Goal: Use online tool/utility: Utilize a website feature to perform a specific function

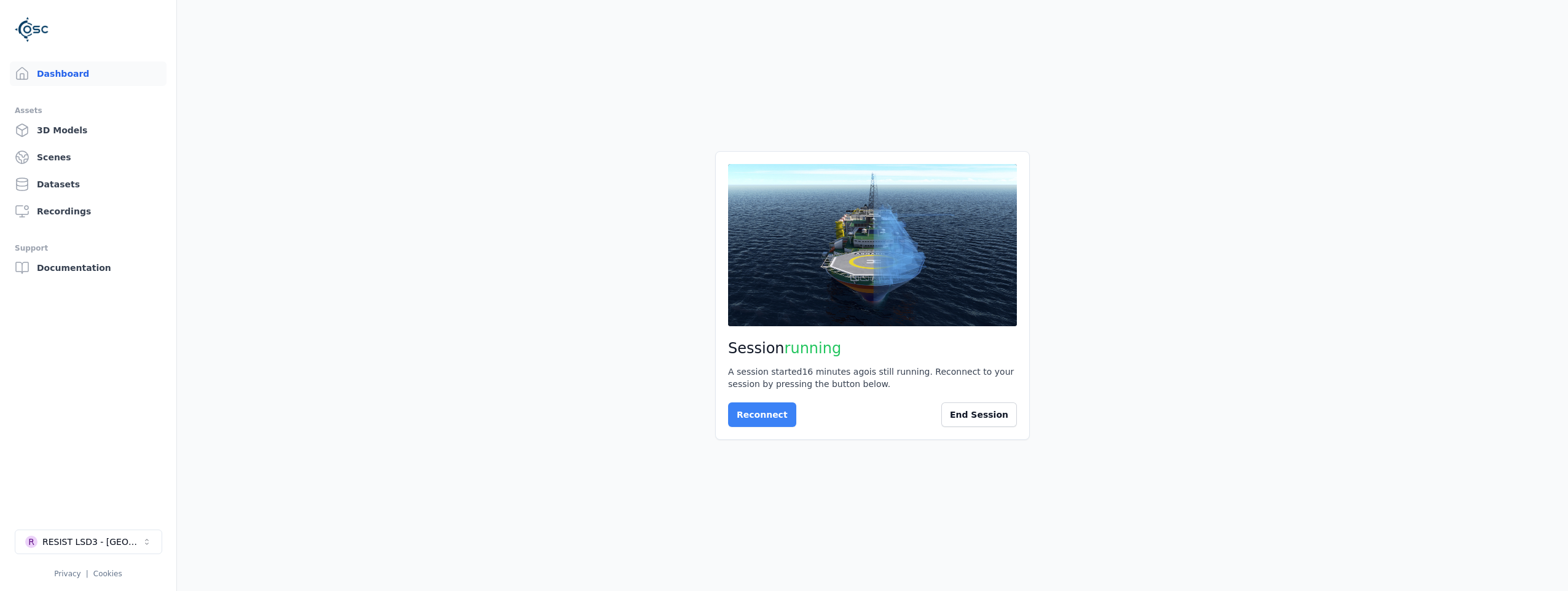
click at [749, 414] on button "Reconnect" at bounding box center [761, 414] width 68 height 25
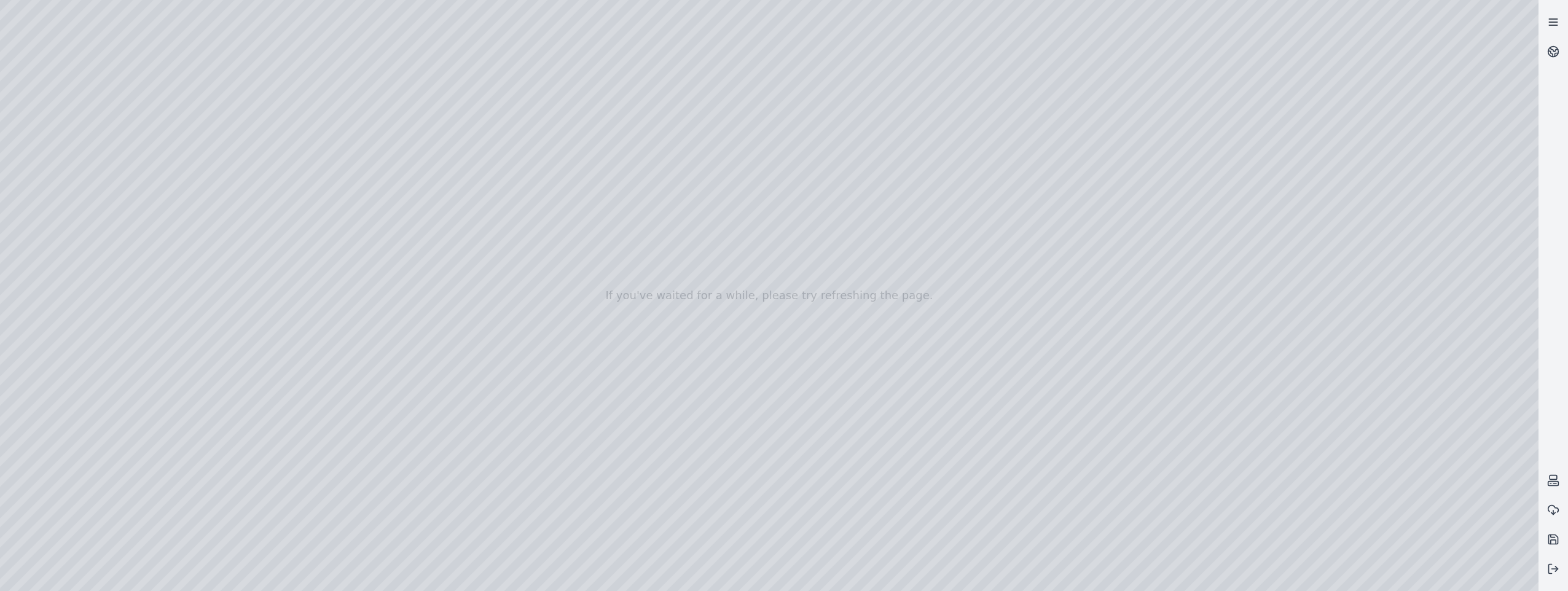
click at [1552, 23] on icon at bounding box center [1553, 22] width 12 height 12
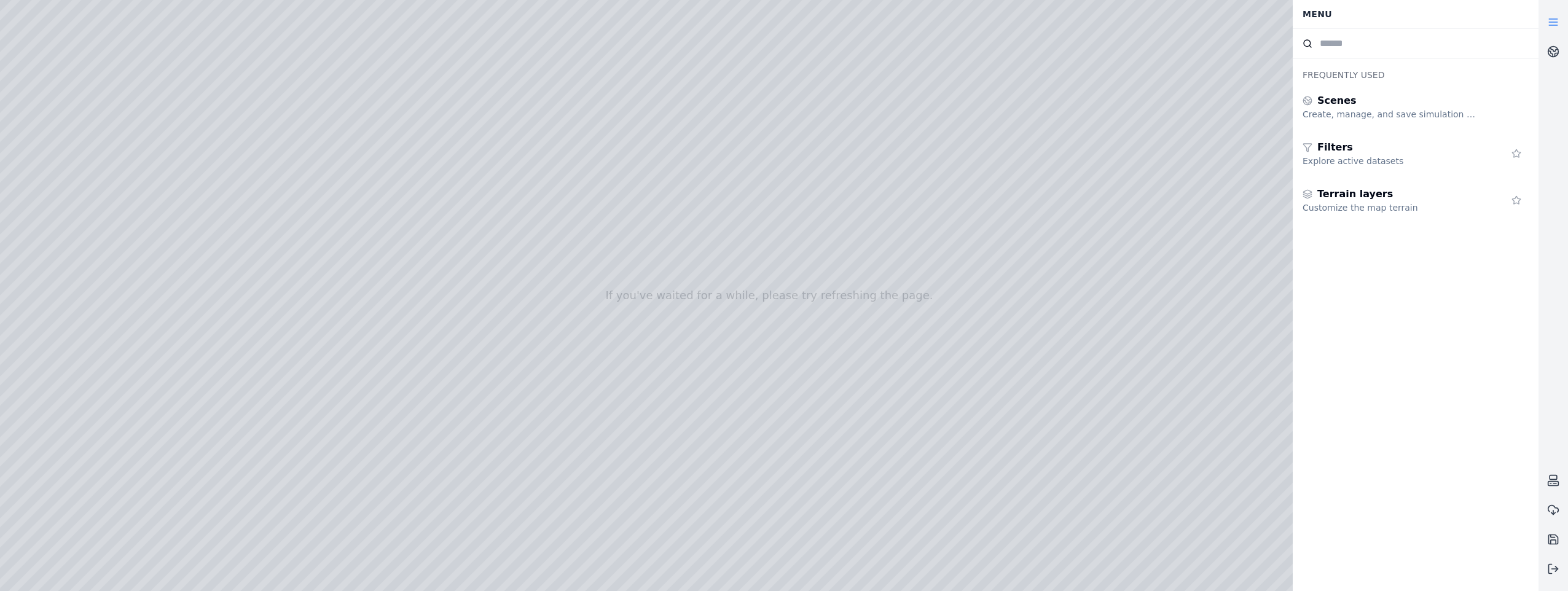
click at [1552, 23] on icon at bounding box center [1553, 22] width 12 height 12
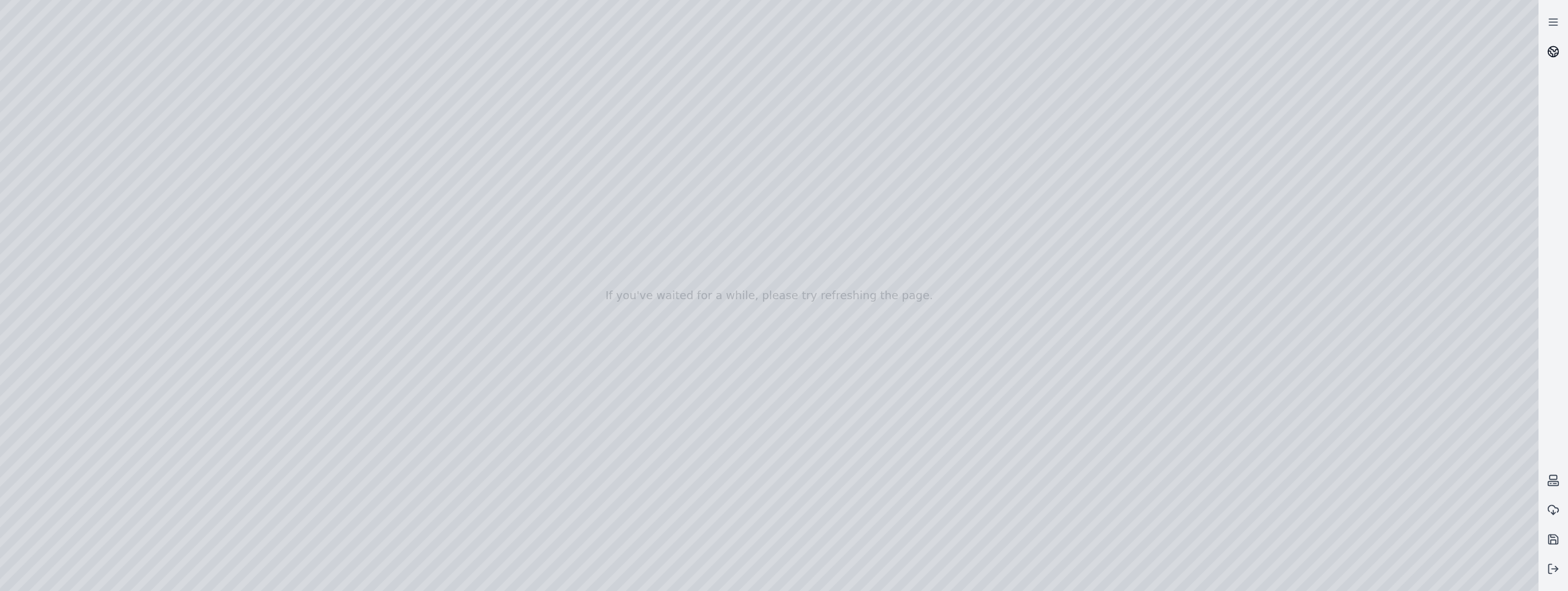
click at [1554, 50] on icon at bounding box center [1553, 51] width 12 height 12
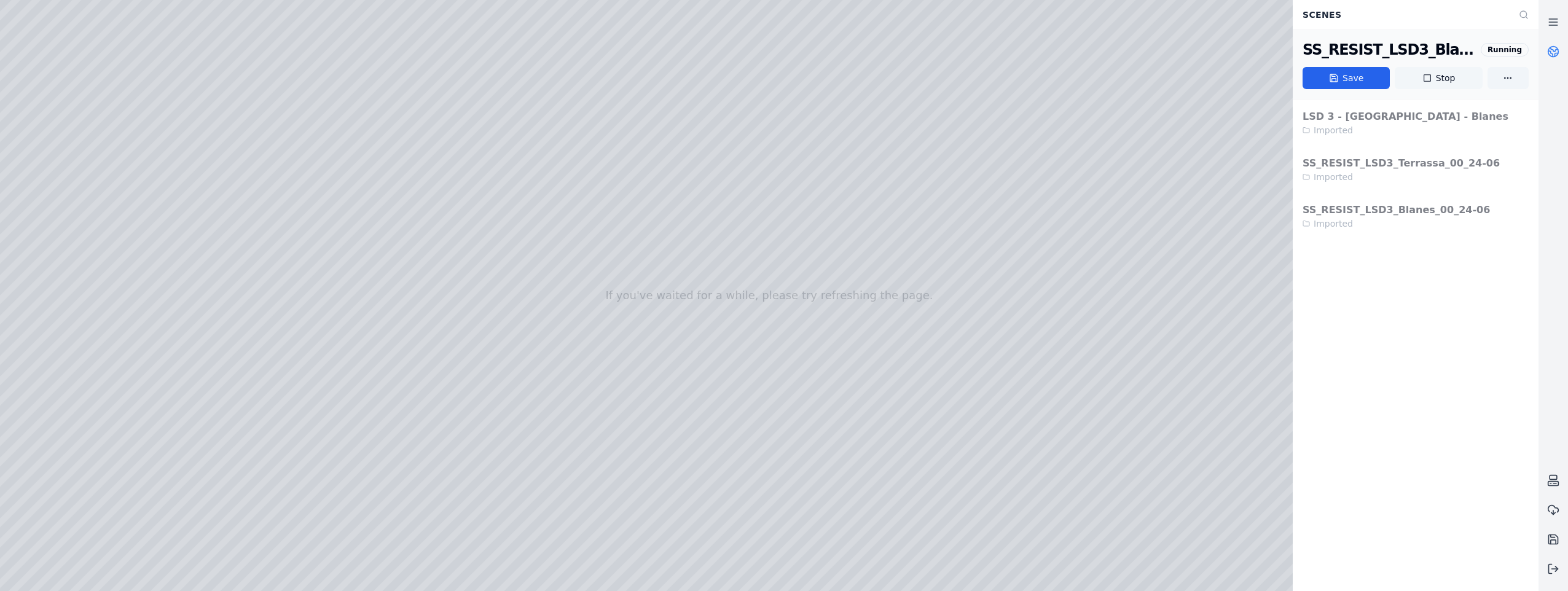
click at [1426, 81] on icon at bounding box center [1426, 78] width 10 height 10
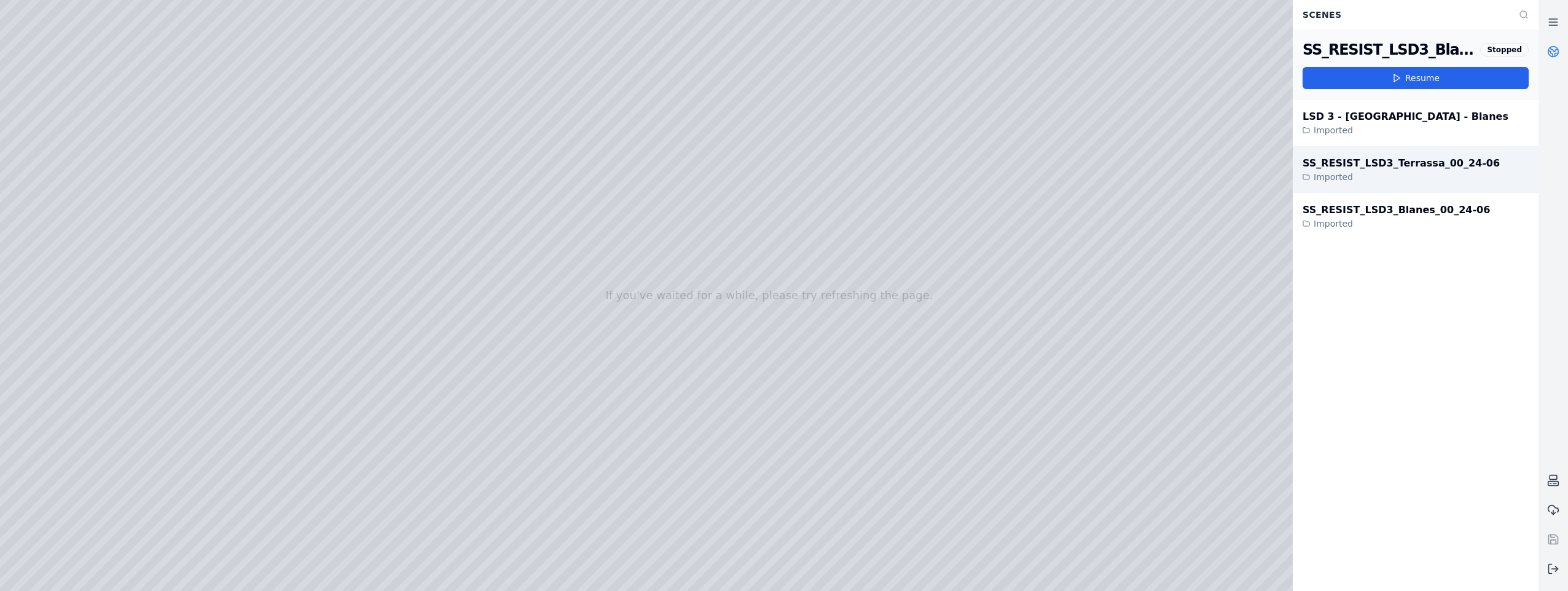
click at [1370, 164] on div "SS_RESIST_LSD3_Terrassa_00_24-06" at bounding box center [1401, 163] width 197 height 15
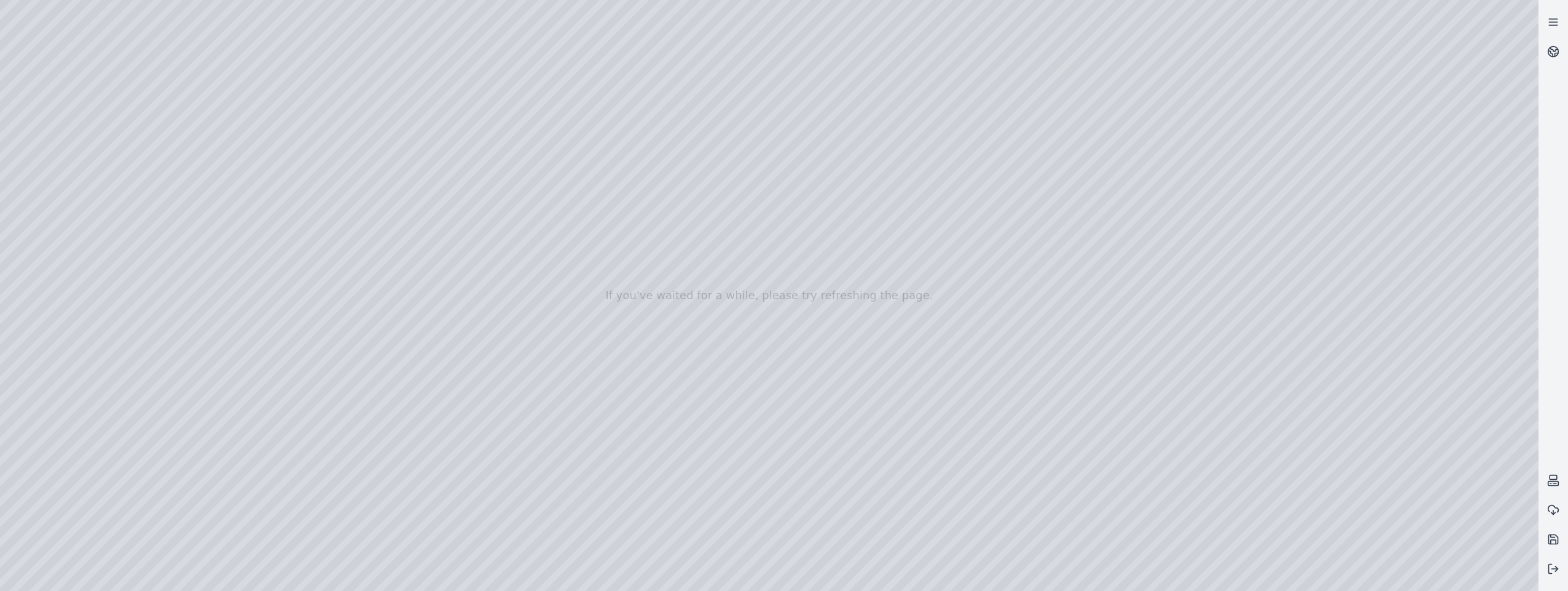
drag, startPoint x: 734, startPoint y: 227, endPoint x: 830, endPoint y: 276, distance: 107.8
click at [830, 276] on div at bounding box center [769, 296] width 1539 height 591
drag, startPoint x: 780, startPoint y: 272, endPoint x: 977, endPoint y: 340, distance: 208.4
click at [173, 340] on div at bounding box center [769, 296] width 1539 height 591
click at [1520, 19] on div at bounding box center [769, 296] width 1539 height 591
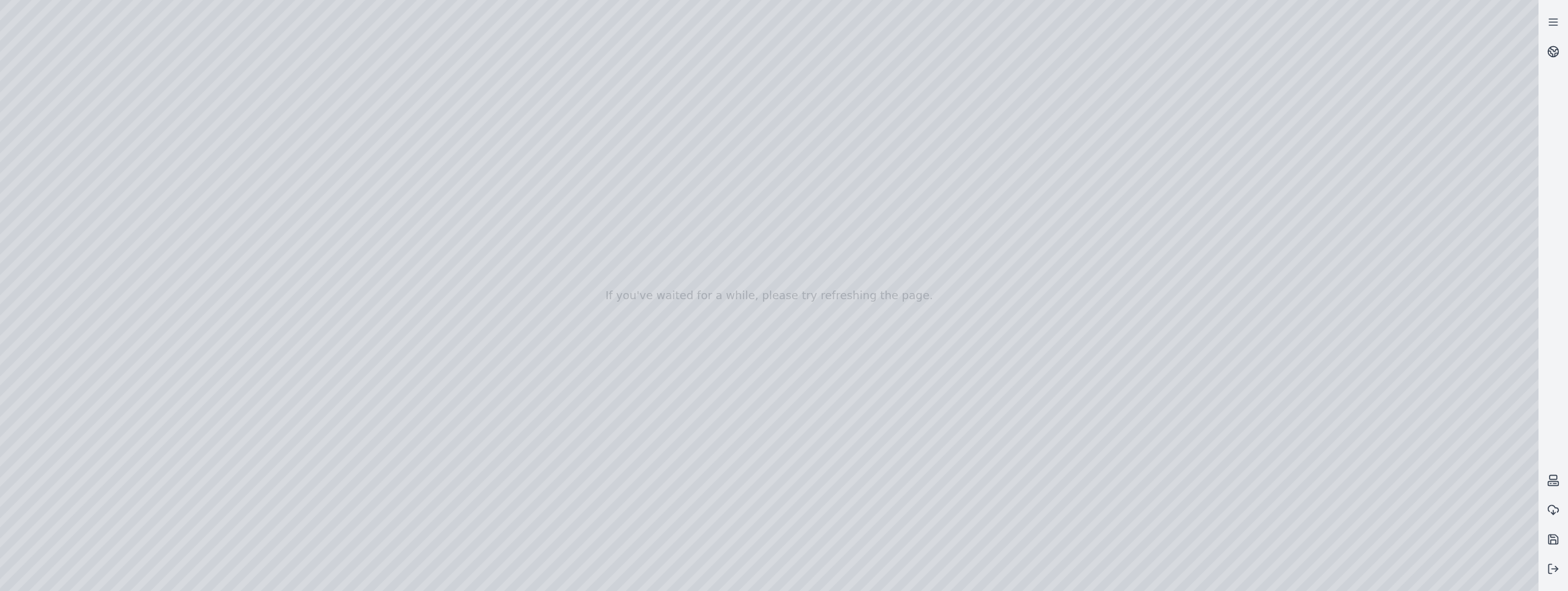
click at [1465, 88] on div at bounding box center [769, 296] width 1539 height 591
click at [1446, 118] on div at bounding box center [769, 296] width 1539 height 591
click at [1424, 303] on div at bounding box center [769, 296] width 1539 height 591
click at [69, 255] on div at bounding box center [769, 296] width 1539 height 591
click at [167, 144] on div at bounding box center [769, 296] width 1539 height 591
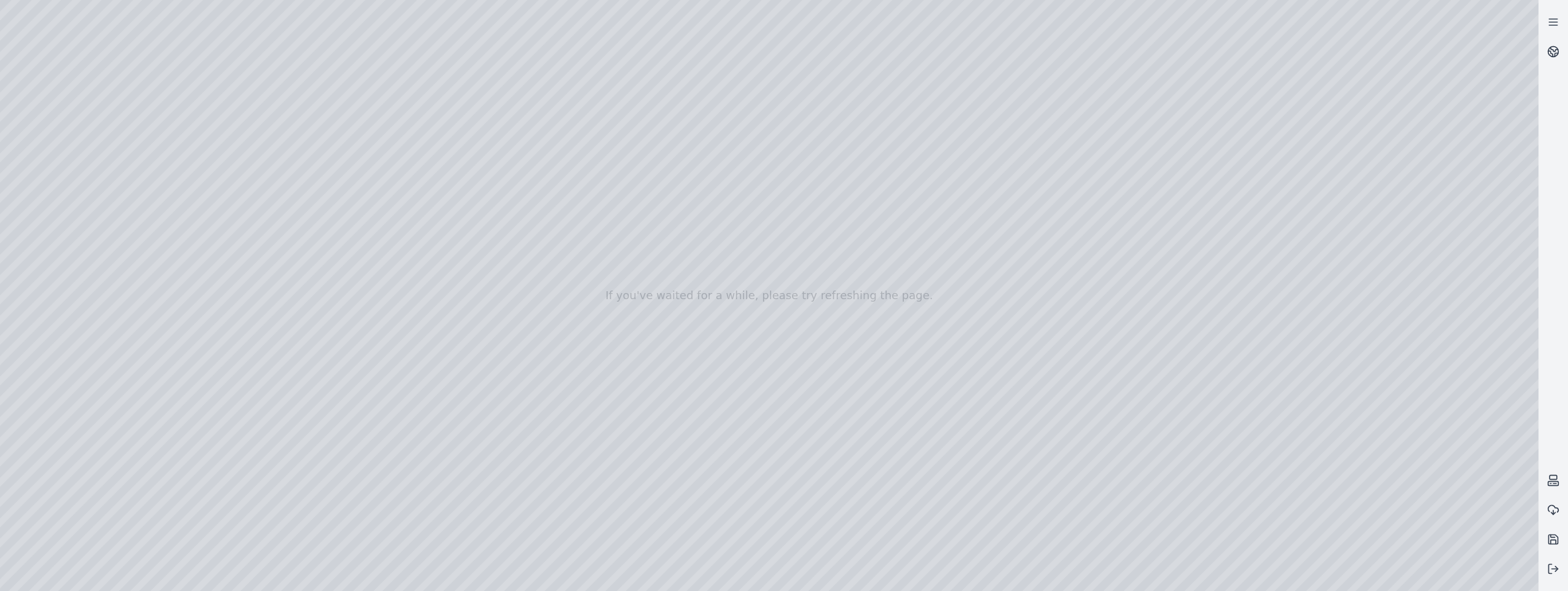
click at [244, 140] on div at bounding box center [769, 296] width 1539 height 591
click at [53, 134] on div at bounding box center [769, 296] width 1539 height 591
click at [55, 178] on div at bounding box center [769, 296] width 1539 height 591
click at [262, 348] on div at bounding box center [769, 296] width 1539 height 591
click at [265, 343] on div at bounding box center [769, 296] width 1539 height 591
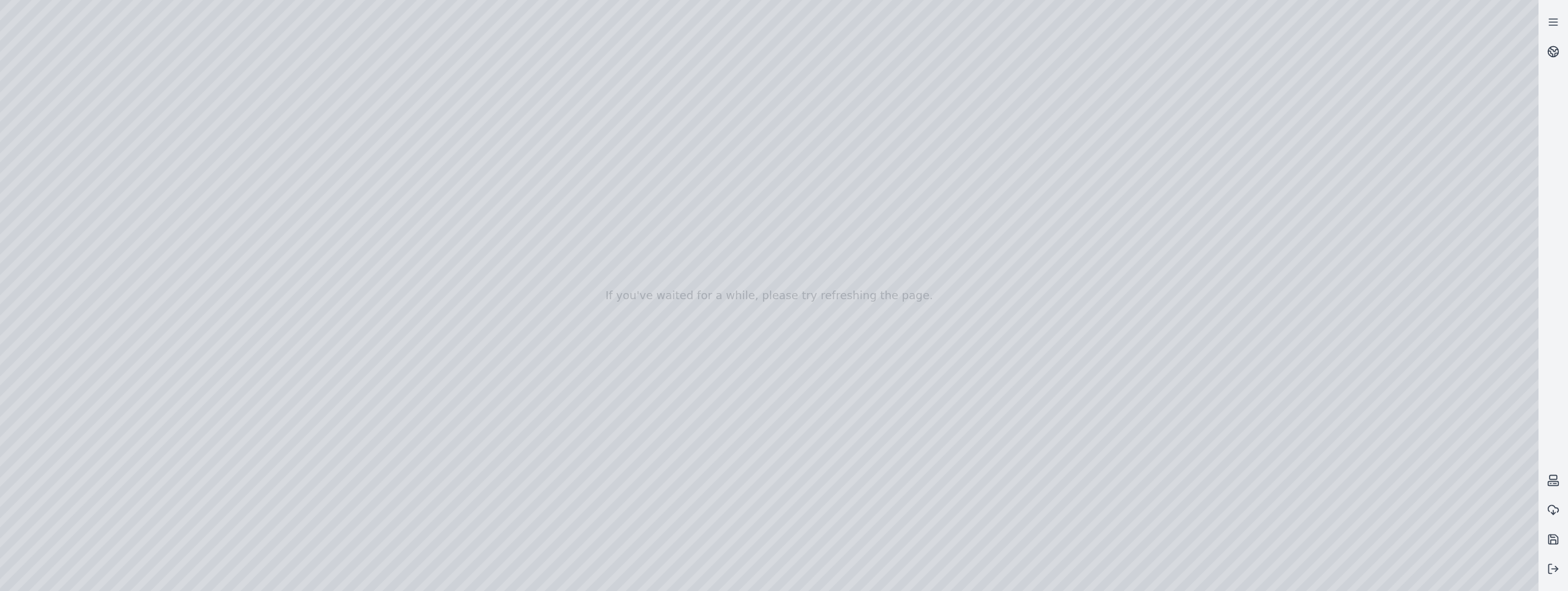
click at [266, 408] on div at bounding box center [769, 296] width 1539 height 591
click at [1506, 50] on div at bounding box center [769, 296] width 1539 height 591
click at [1522, 42] on div at bounding box center [769, 296] width 1539 height 591
click at [1518, 13] on div at bounding box center [769, 296] width 1539 height 591
click at [1547, 23] on icon at bounding box center [1553, 22] width 12 height 12
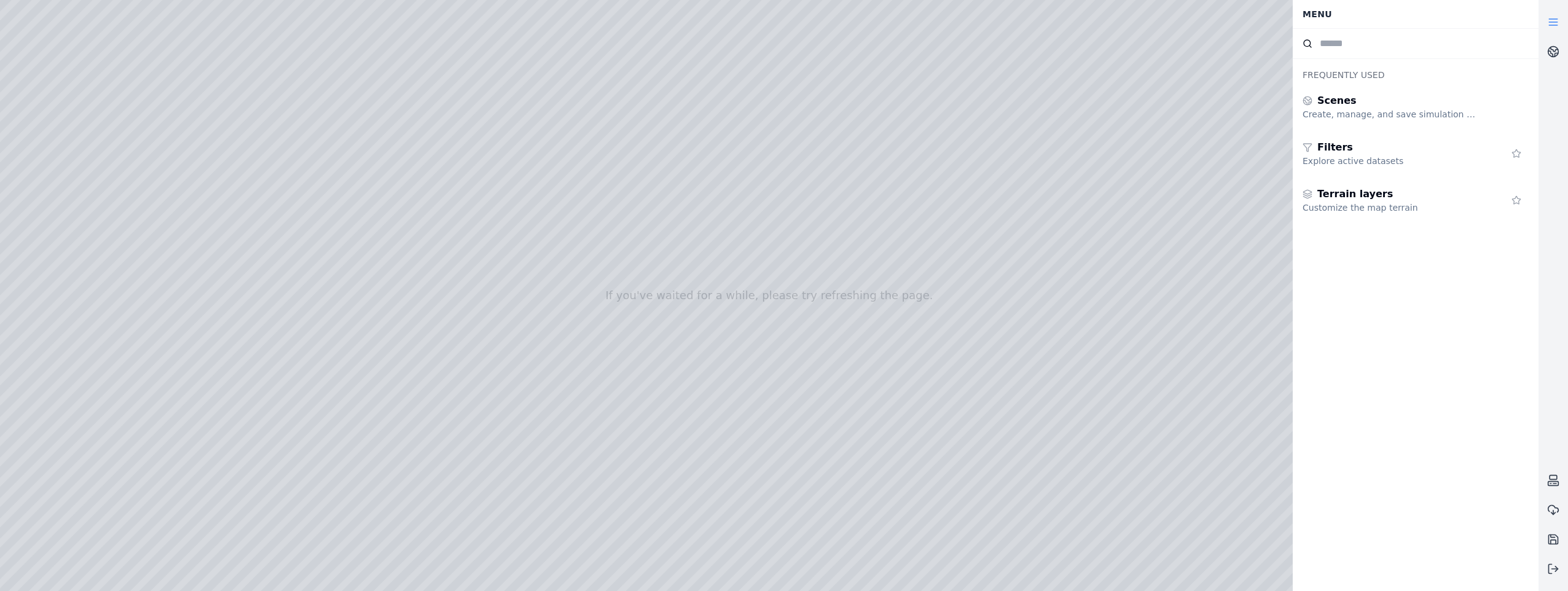
click at [1551, 18] on icon at bounding box center [1553, 22] width 12 height 12
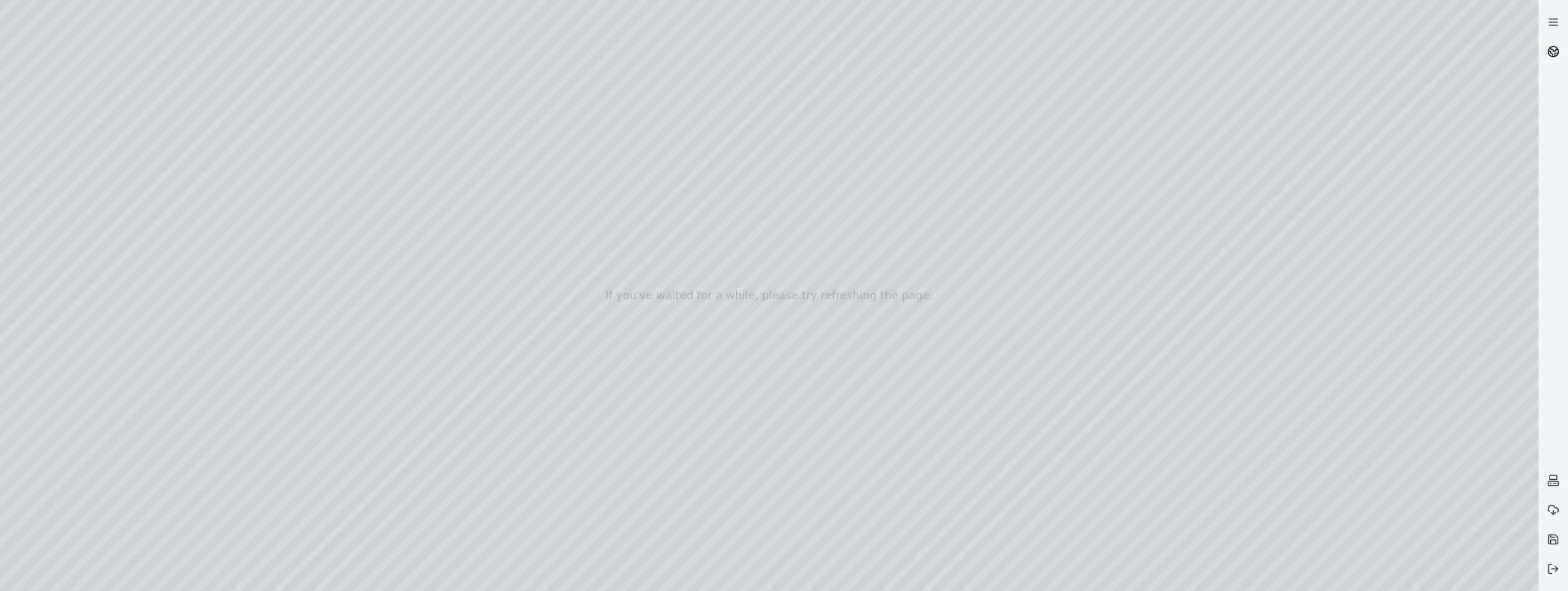
click at [1559, 53] on link at bounding box center [1553, 51] width 29 height 29
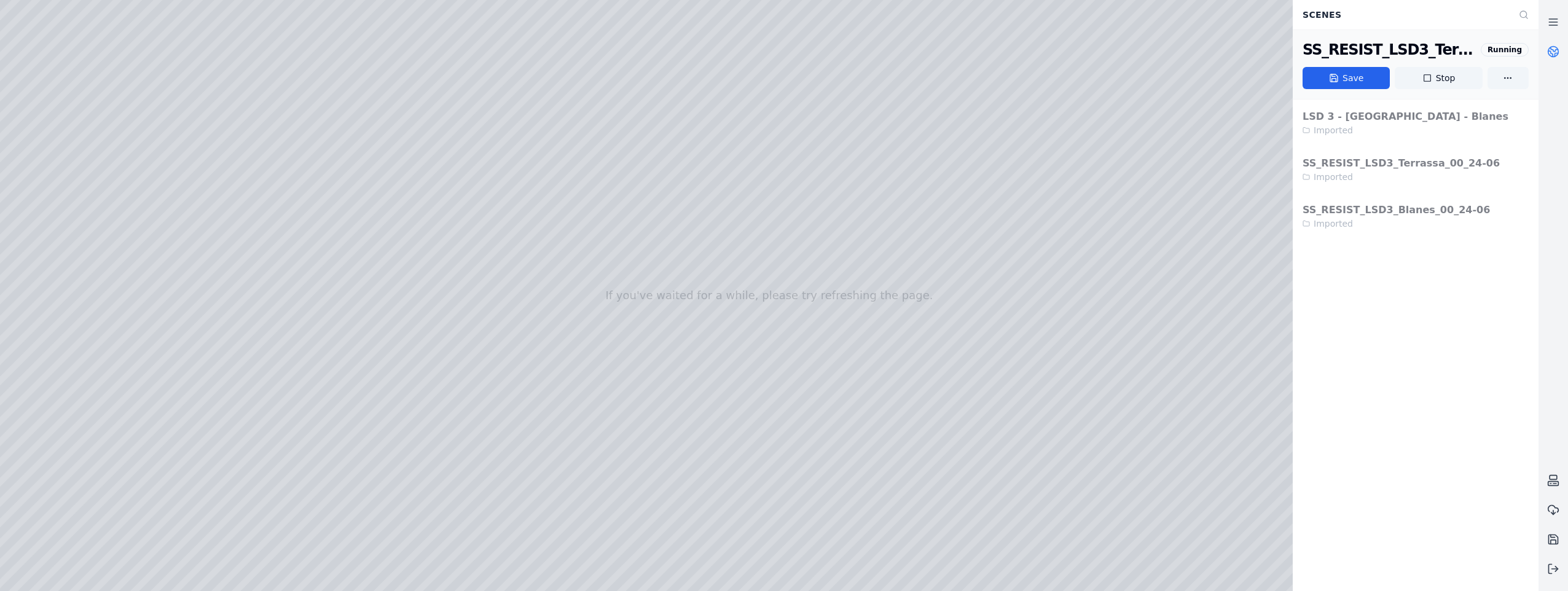
click at [1559, 53] on link at bounding box center [1553, 51] width 29 height 29
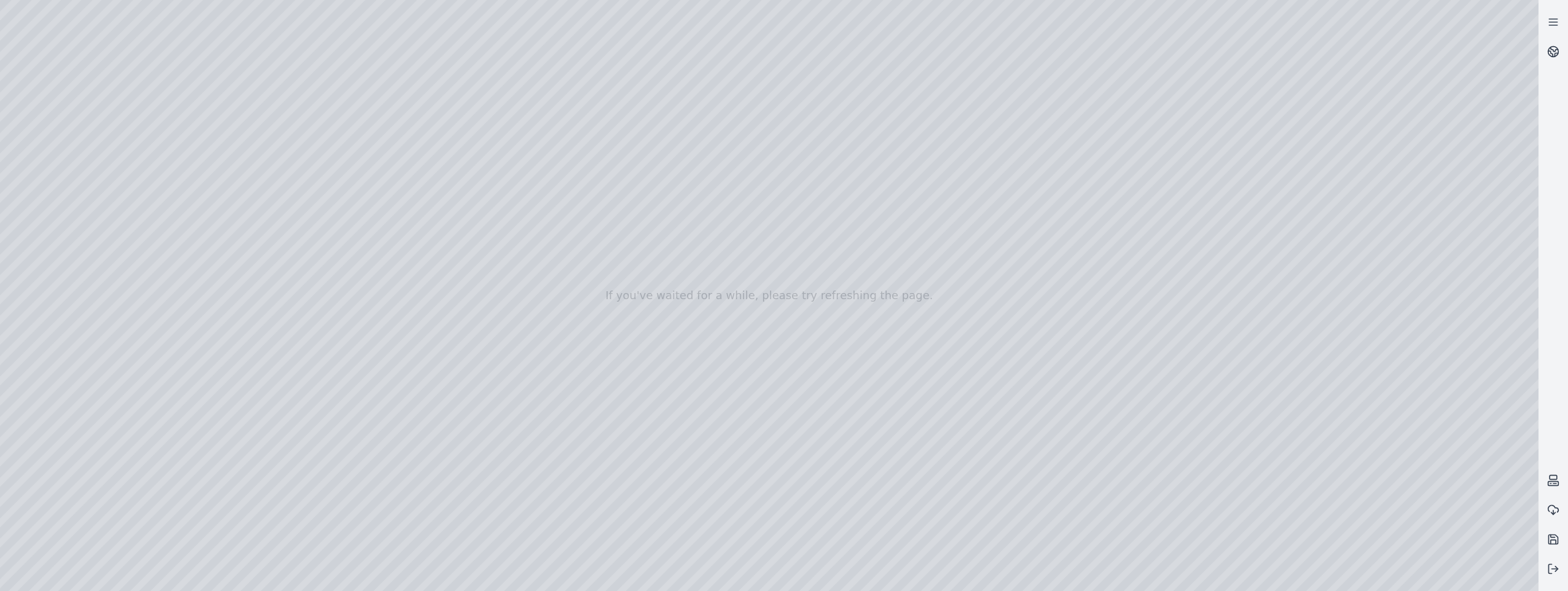
click at [260, 430] on div at bounding box center [769, 296] width 1539 height 591
drag, startPoint x: 674, startPoint y: 292, endPoint x: 761, endPoint y: 313, distance: 89.5
click at [761, 313] on div at bounding box center [769, 296] width 1539 height 591
drag, startPoint x: 761, startPoint y: 313, endPoint x: 1236, endPoint y: 457, distance: 496.3
click at [1499, 572] on div at bounding box center [769, 296] width 1539 height 591
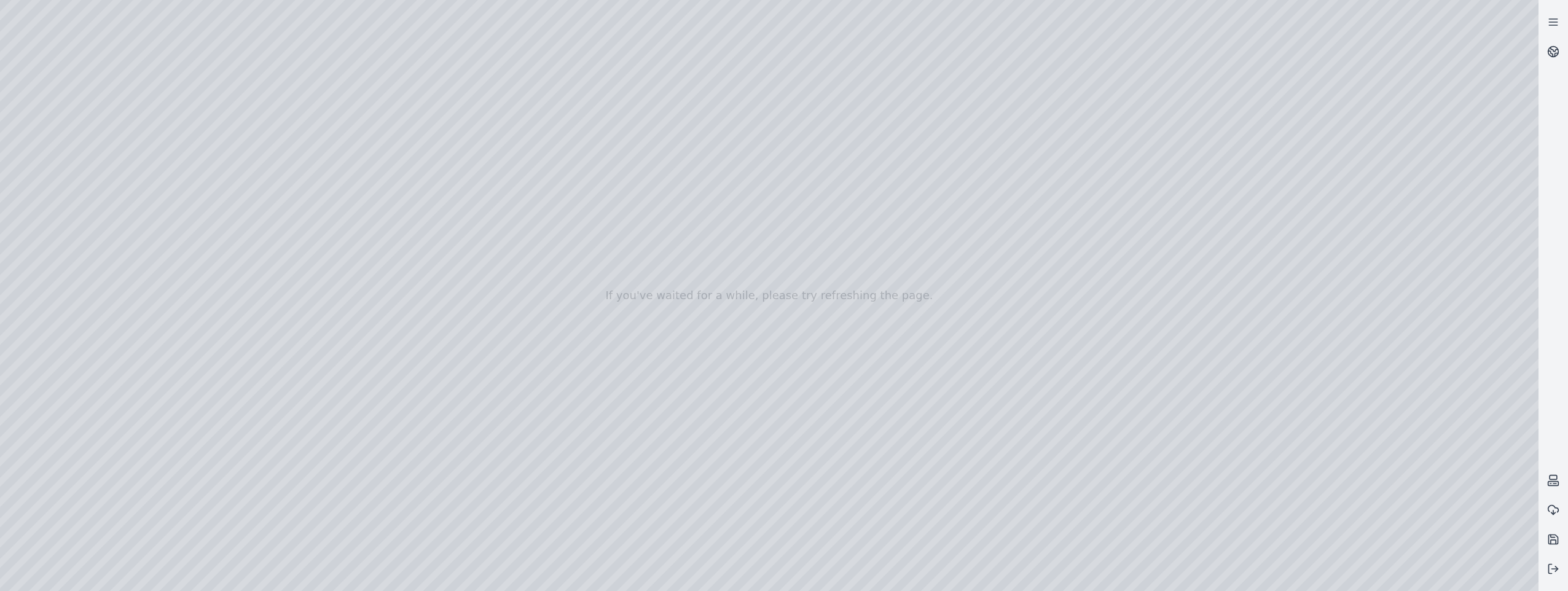
click at [1499, 572] on div at bounding box center [769, 296] width 1539 height 591
click at [1429, 436] on div at bounding box center [769, 296] width 1539 height 591
drag, startPoint x: 1402, startPoint y: 413, endPoint x: 1436, endPoint y: 404, distance: 35.2
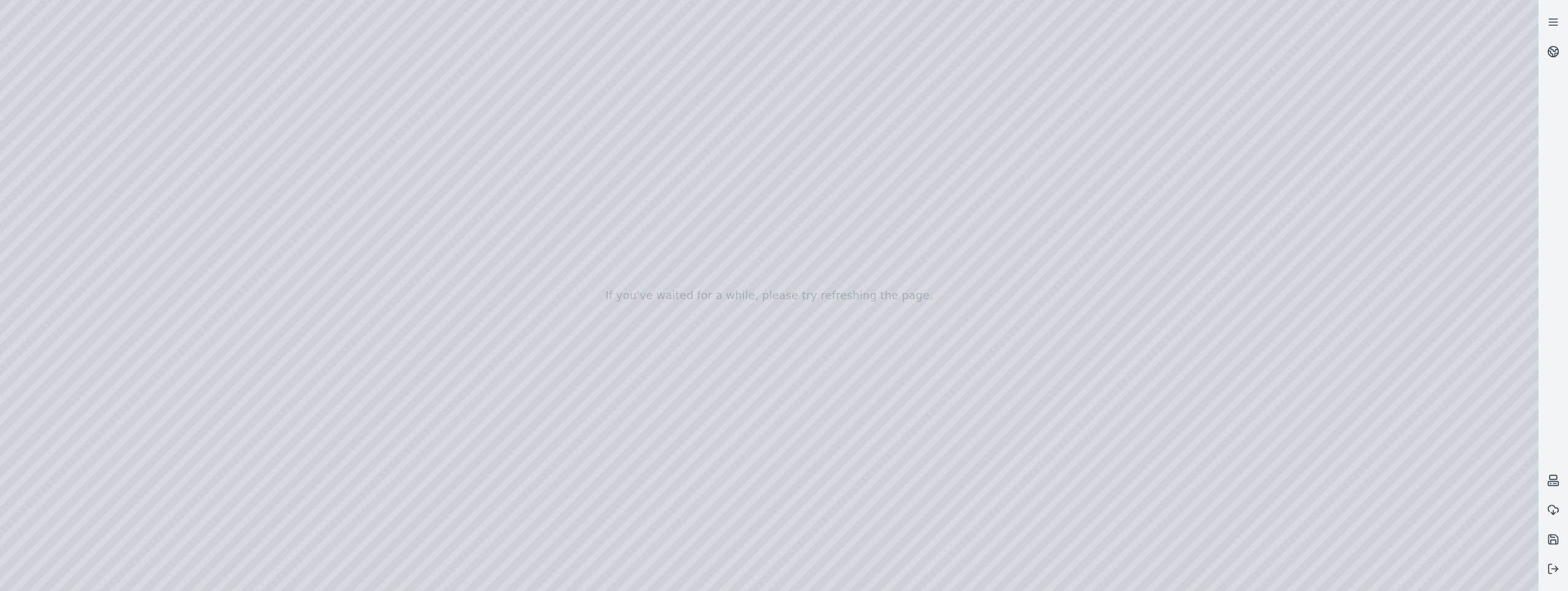
click at [1436, 404] on div at bounding box center [769, 296] width 1539 height 591
drag, startPoint x: 987, startPoint y: 379, endPoint x: 958, endPoint y: 380, distance: 29.0
click at [958, 380] on div at bounding box center [769, 296] width 1539 height 591
click at [1459, 467] on div at bounding box center [769, 296] width 1539 height 591
click at [1556, 53] on icon at bounding box center [1556, 54] width 3 height 3
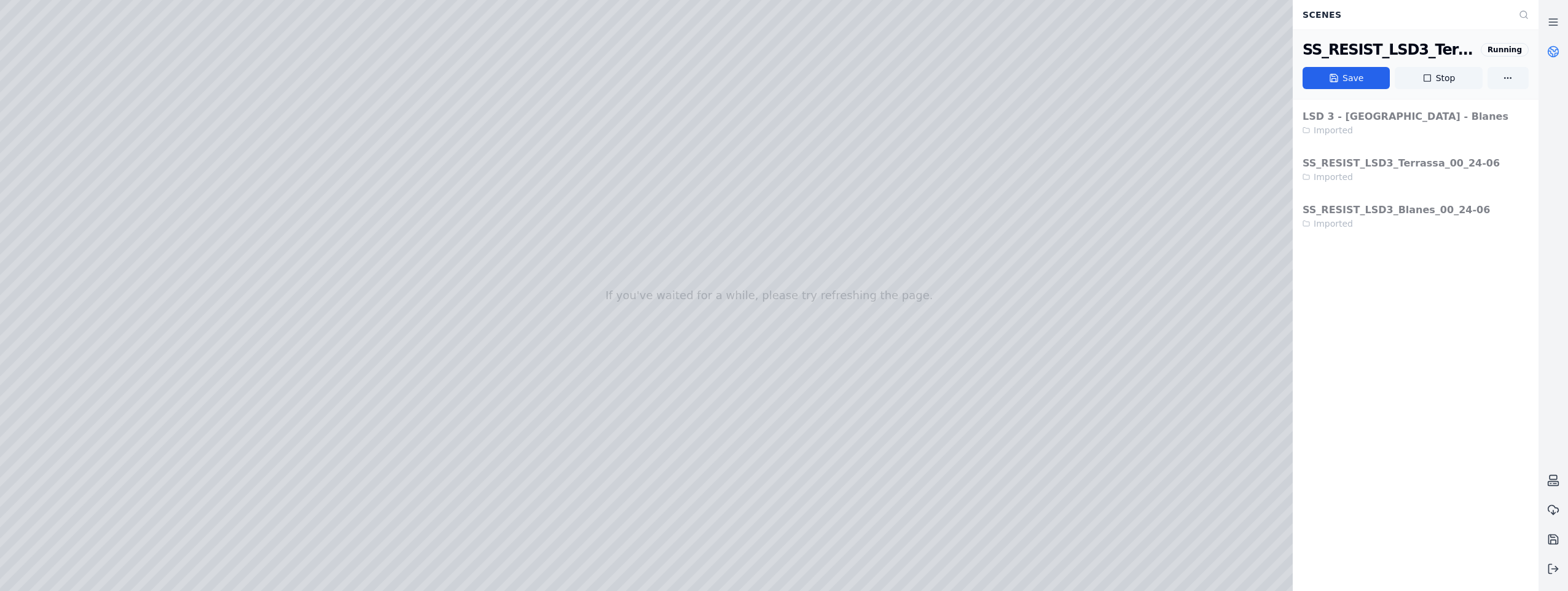
click at [1556, 53] on icon at bounding box center [1556, 54] width 3 height 3
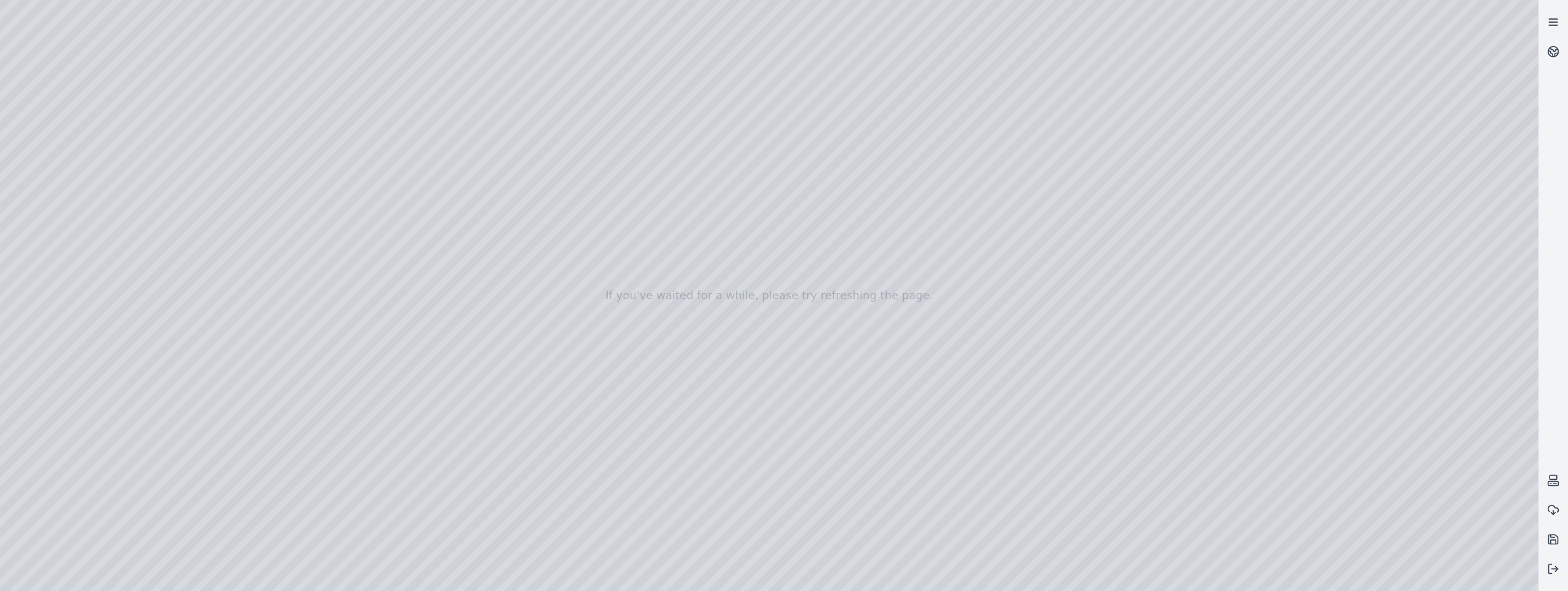
click at [1553, 27] on icon at bounding box center [1553, 22] width 12 height 12
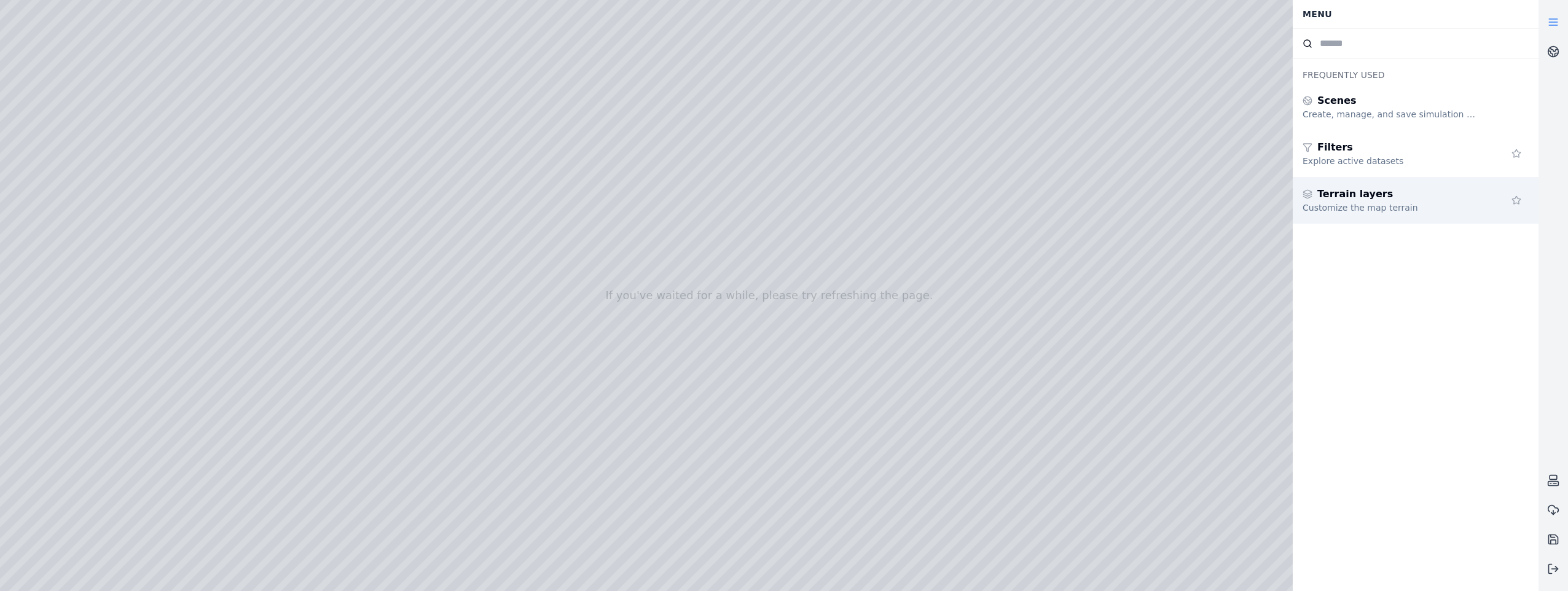
click at [1370, 205] on div "Customize the map terrain" at bounding box center [1391, 208] width 177 height 12
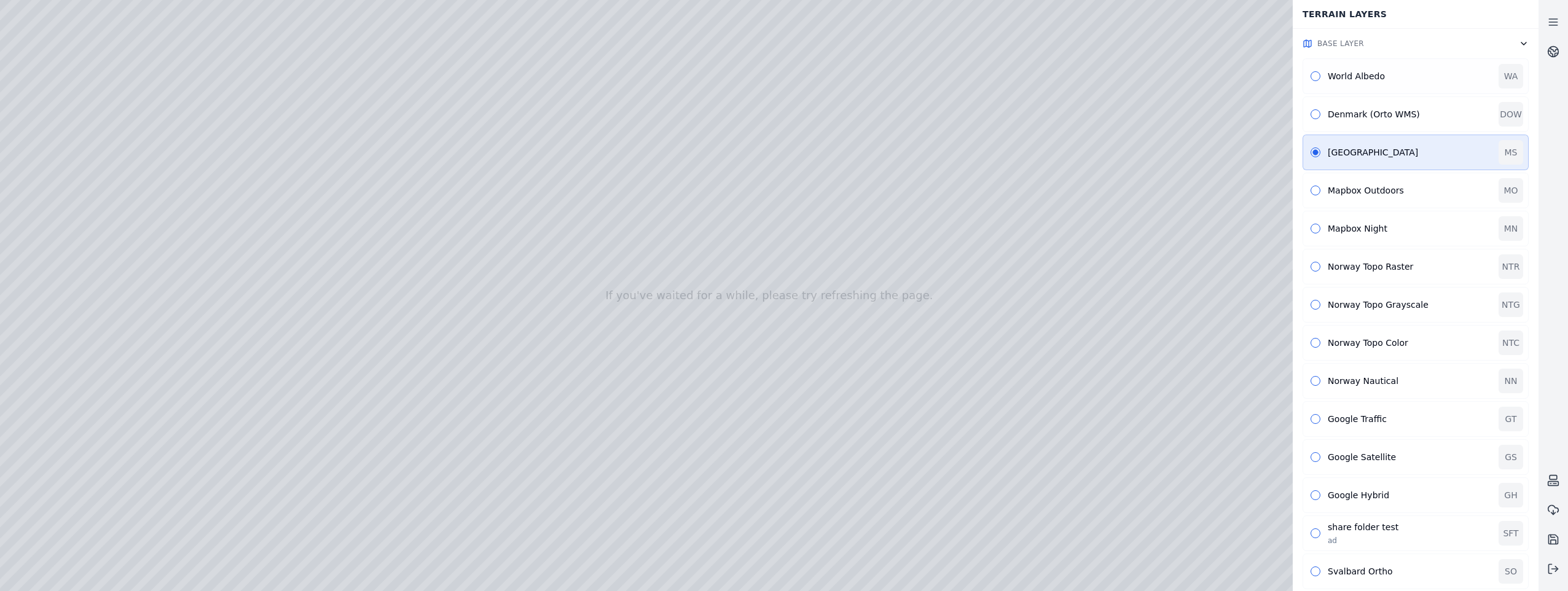
click at [1314, 73] on button "button" at bounding box center [1315, 75] width 10 height 10
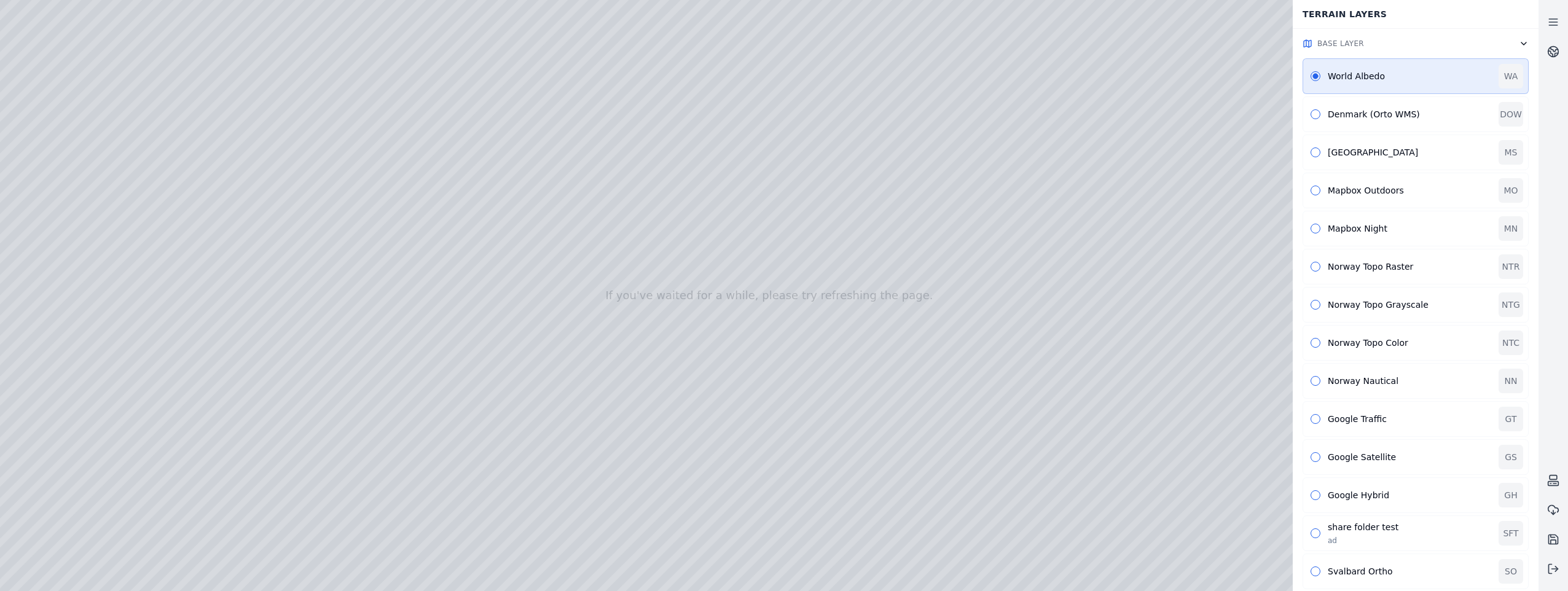
click at [270, 430] on div at bounding box center [769, 296] width 1539 height 591
click at [259, 430] on div at bounding box center [769, 296] width 1539 height 591
click at [265, 411] on div at bounding box center [769, 296] width 1539 height 591
click at [1556, 51] on icon at bounding box center [1553, 51] width 12 height 12
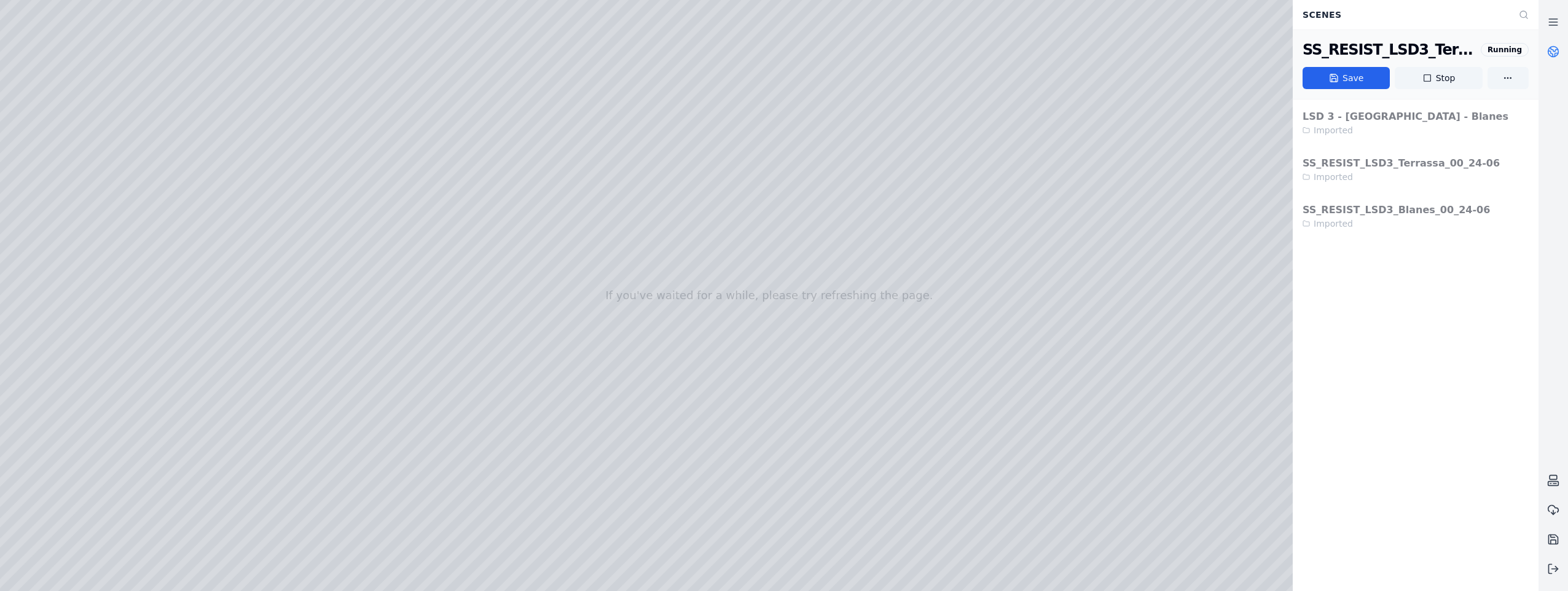
click at [1556, 51] on icon at bounding box center [1553, 51] width 12 height 12
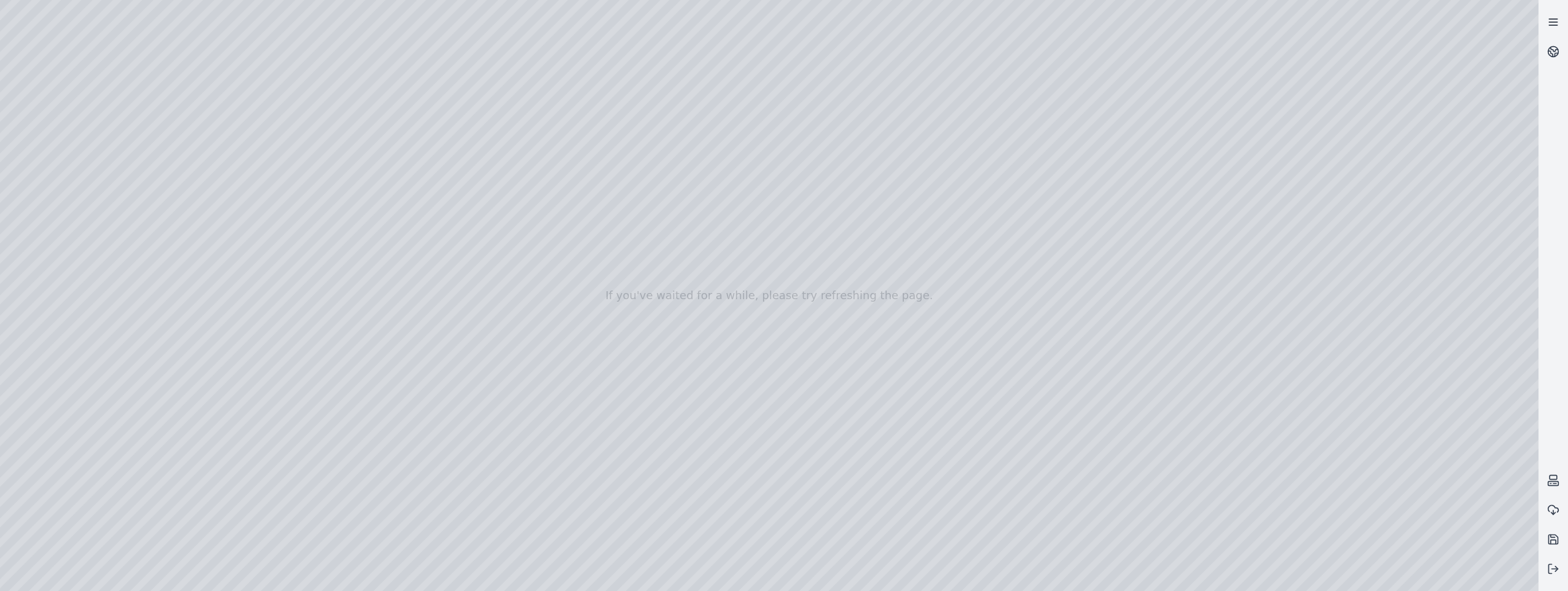
click at [1558, 29] on link at bounding box center [1553, 21] width 29 height 29
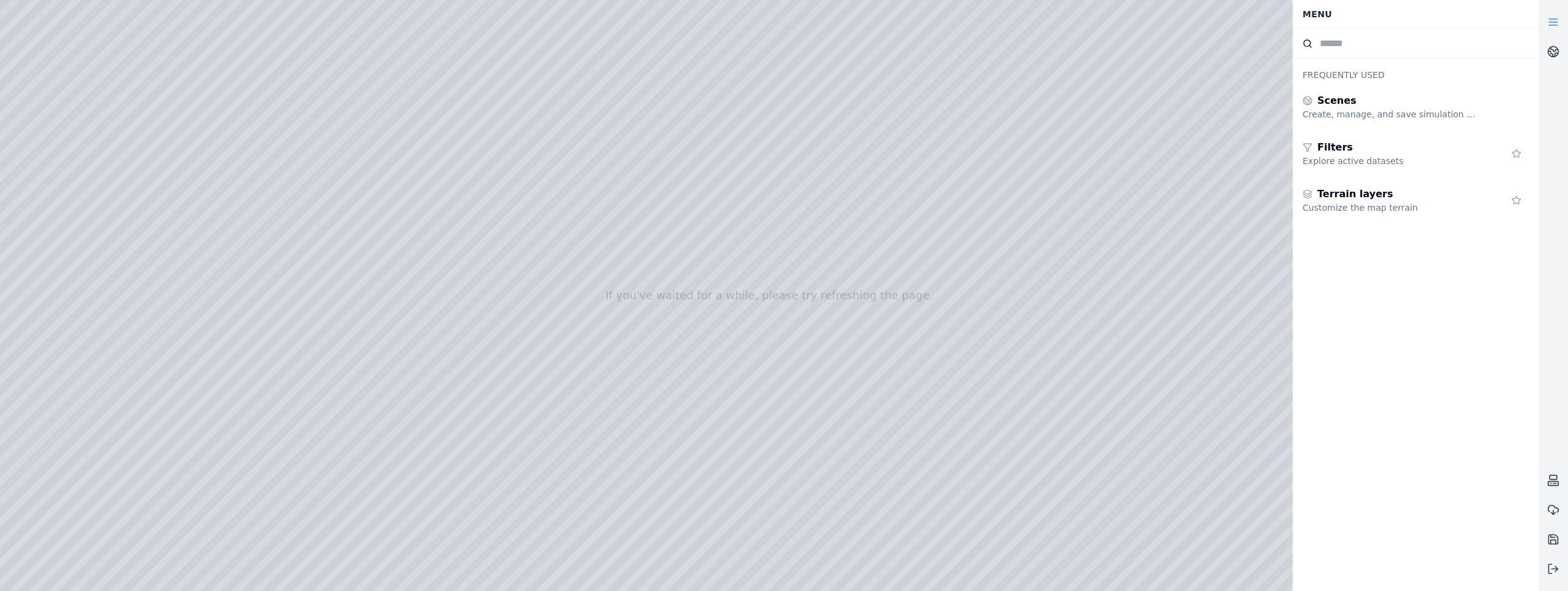
click at [1558, 29] on link at bounding box center [1553, 21] width 29 height 29
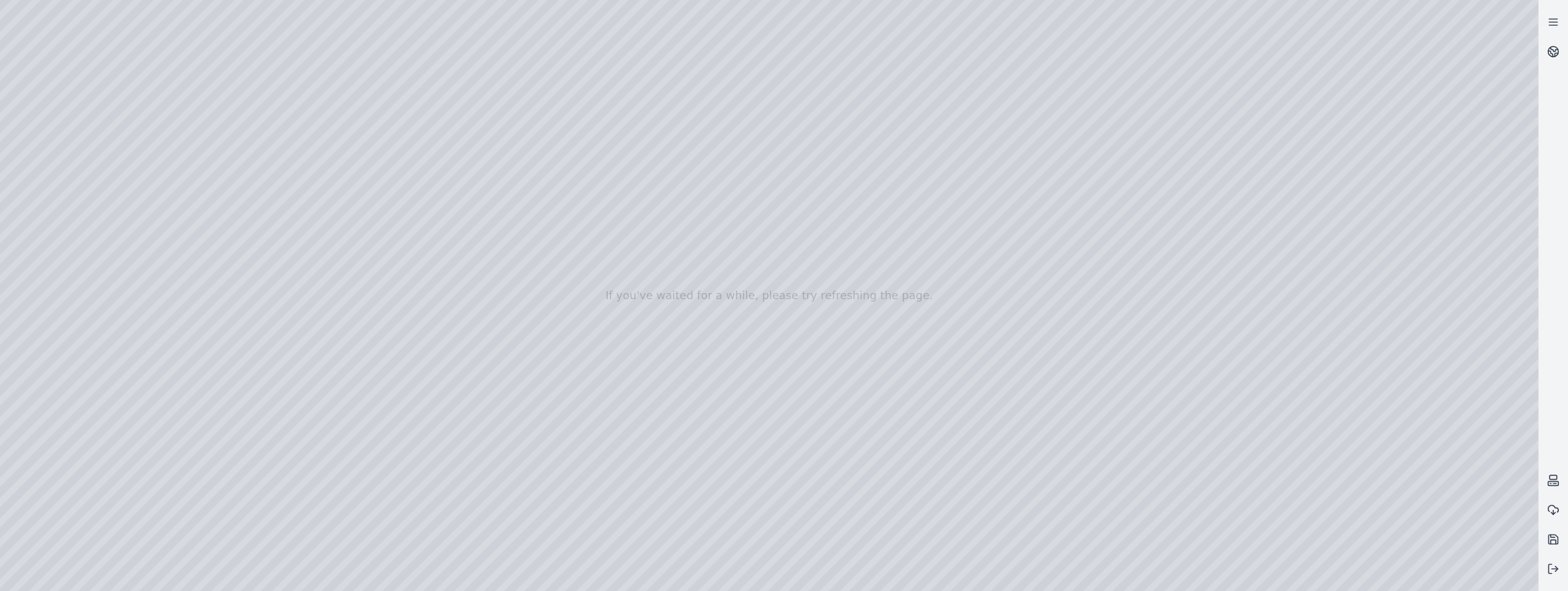
click at [58, 237] on div at bounding box center [769, 296] width 1539 height 591
click at [60, 194] on div at bounding box center [769, 296] width 1539 height 591
click at [145, 220] on div at bounding box center [769, 296] width 1539 height 591
click at [158, 224] on div at bounding box center [769, 296] width 1539 height 591
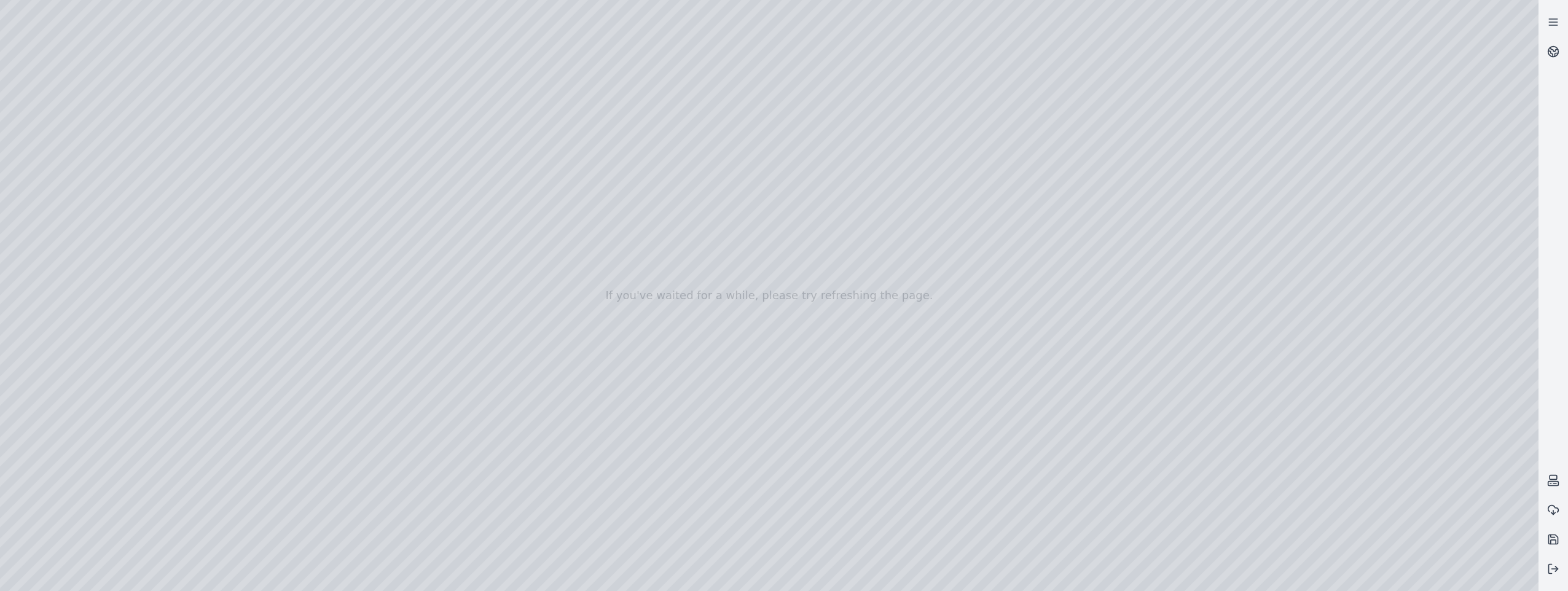
click at [112, 39] on div at bounding box center [769, 296] width 1539 height 591
click at [65, 124] on div at bounding box center [769, 296] width 1539 height 591
click at [62, 168] on div at bounding box center [769, 296] width 1539 height 591
click at [1556, 481] on rect at bounding box center [1554, 483] width 11 height 4
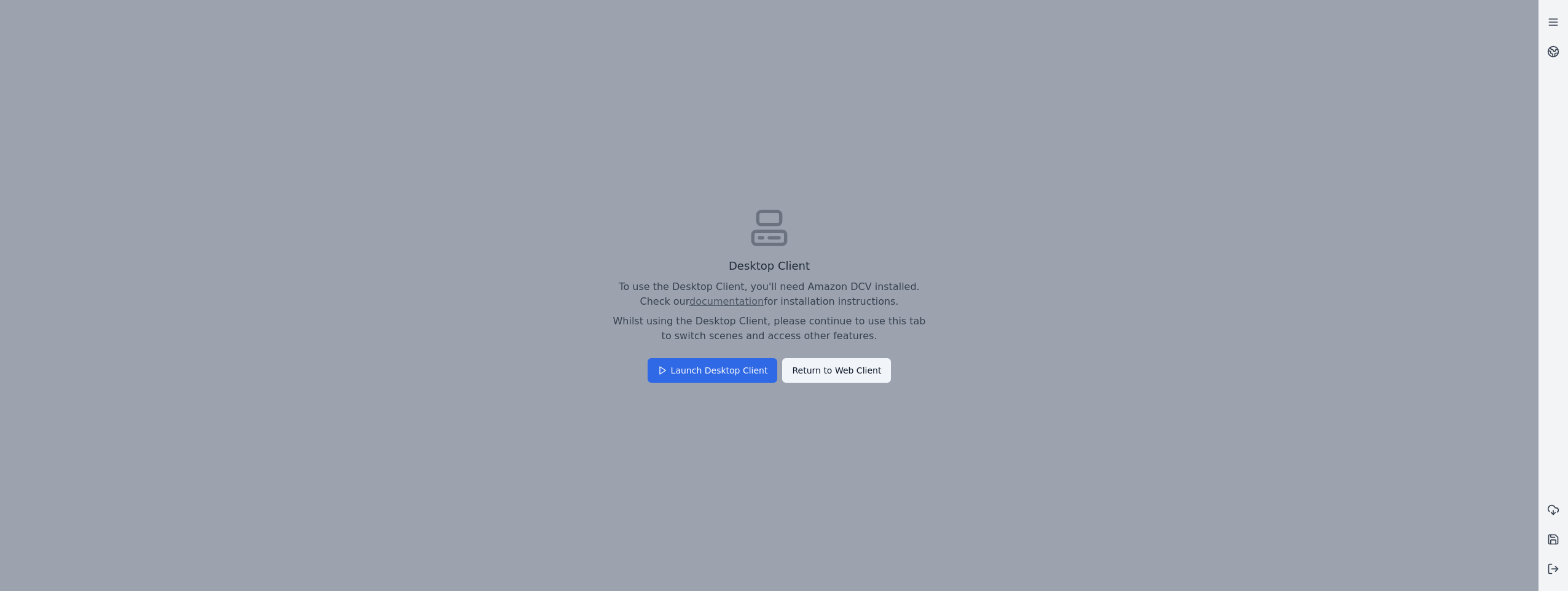
click at [712, 364] on button "Launch Desktop Client" at bounding box center [712, 371] width 130 height 25
